Goal: Task Accomplishment & Management: Use online tool/utility

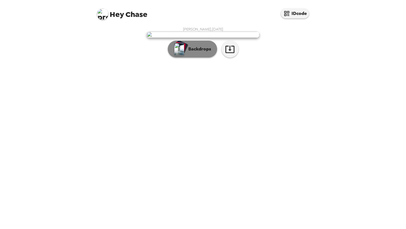
click at [190, 52] on p "Backdrops" at bounding box center [199, 49] width 26 height 7
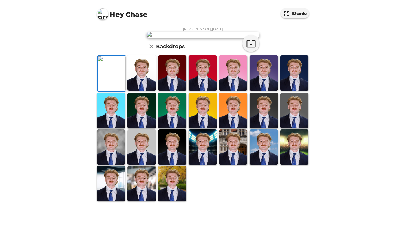
scroll to position [117, 0]
click at [109, 165] on img at bounding box center [111, 146] width 28 height 35
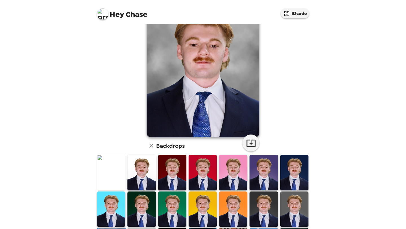
scroll to position [0, 0]
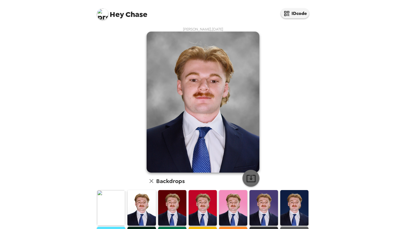
click at [251, 179] on icon "button" at bounding box center [251, 178] width 9 height 7
click at [318, 10] on div "Hey Chase IDcode [PERSON_NAME] , [DATE] Backdrops" at bounding box center [203, 114] width 406 height 229
